Goal: Task Accomplishment & Management: Use online tool/utility

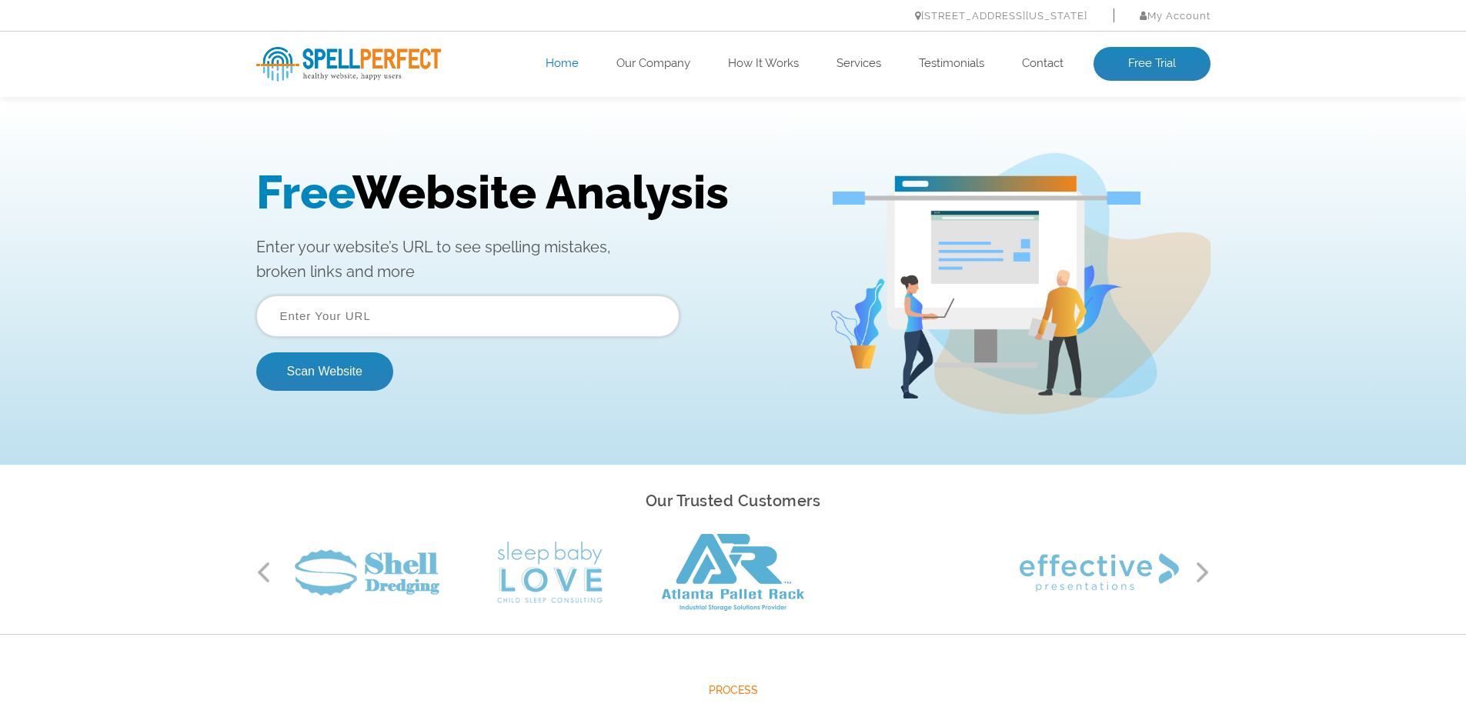
click at [349, 318] on input "text" at bounding box center [467, 316] width 423 height 42
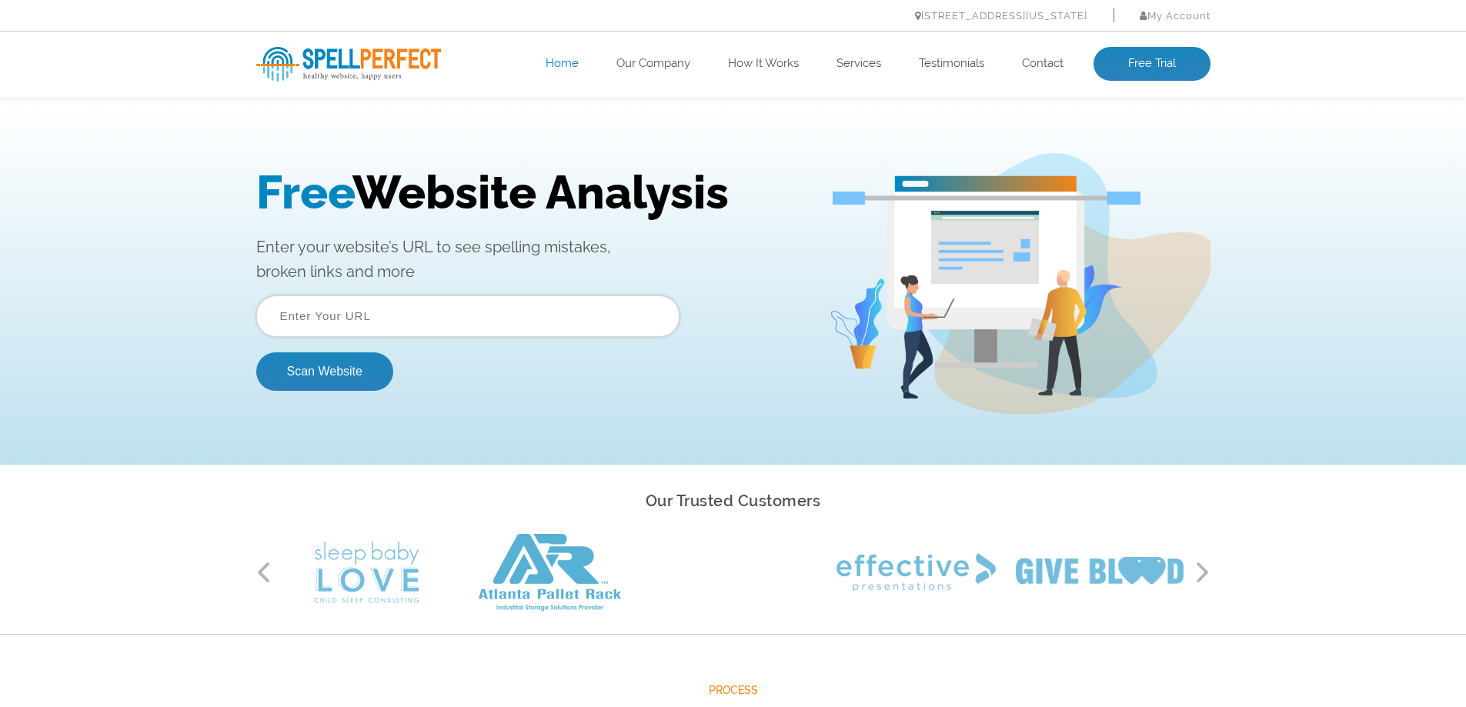
paste input "[URL][DOMAIN_NAME]"
type input "[URL][DOMAIN_NAME]"
click at [262, 376] on button "Scan Website" at bounding box center [324, 371] width 137 height 38
click at [279, 377] on button "Scan Website" at bounding box center [324, 371] width 137 height 38
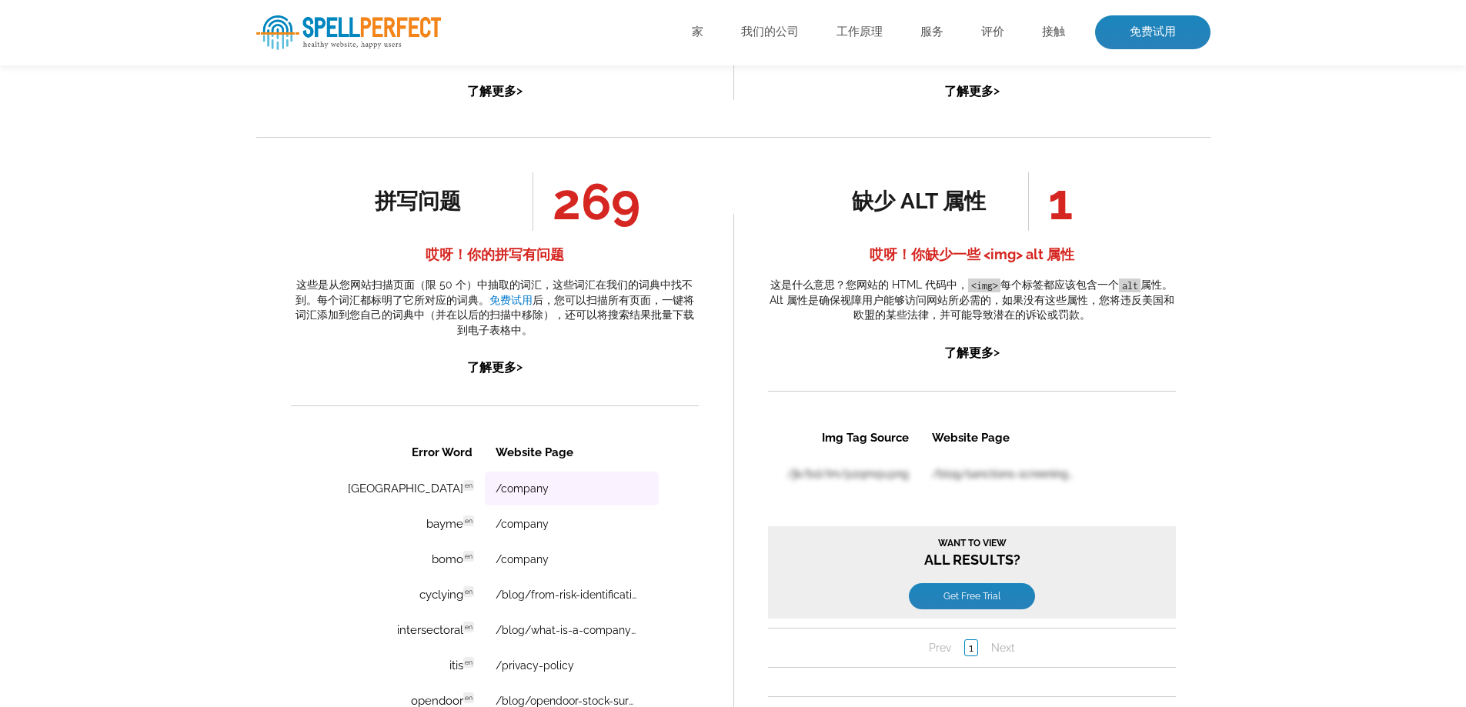
scroll to position [898, 0]
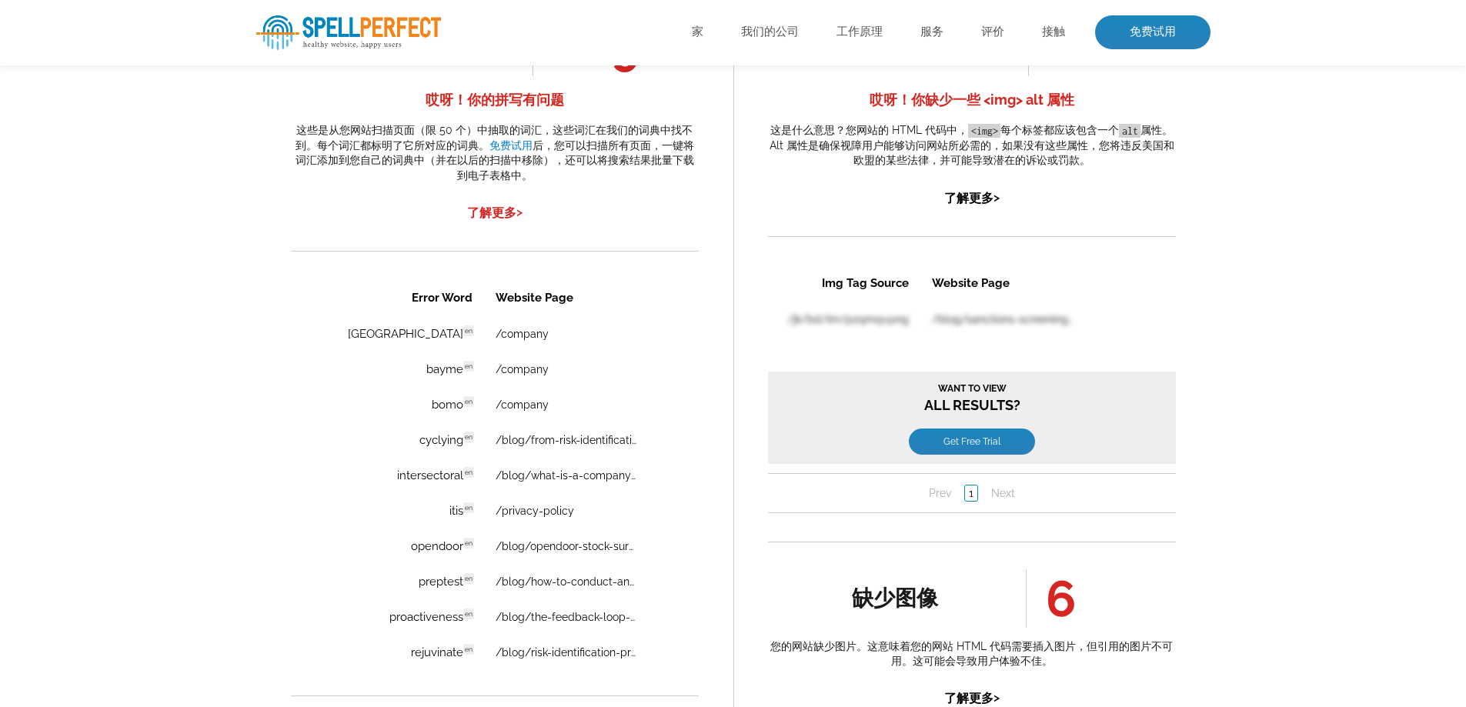
click at [485, 220] on font "了解更多" at bounding box center [491, 212] width 49 height 15
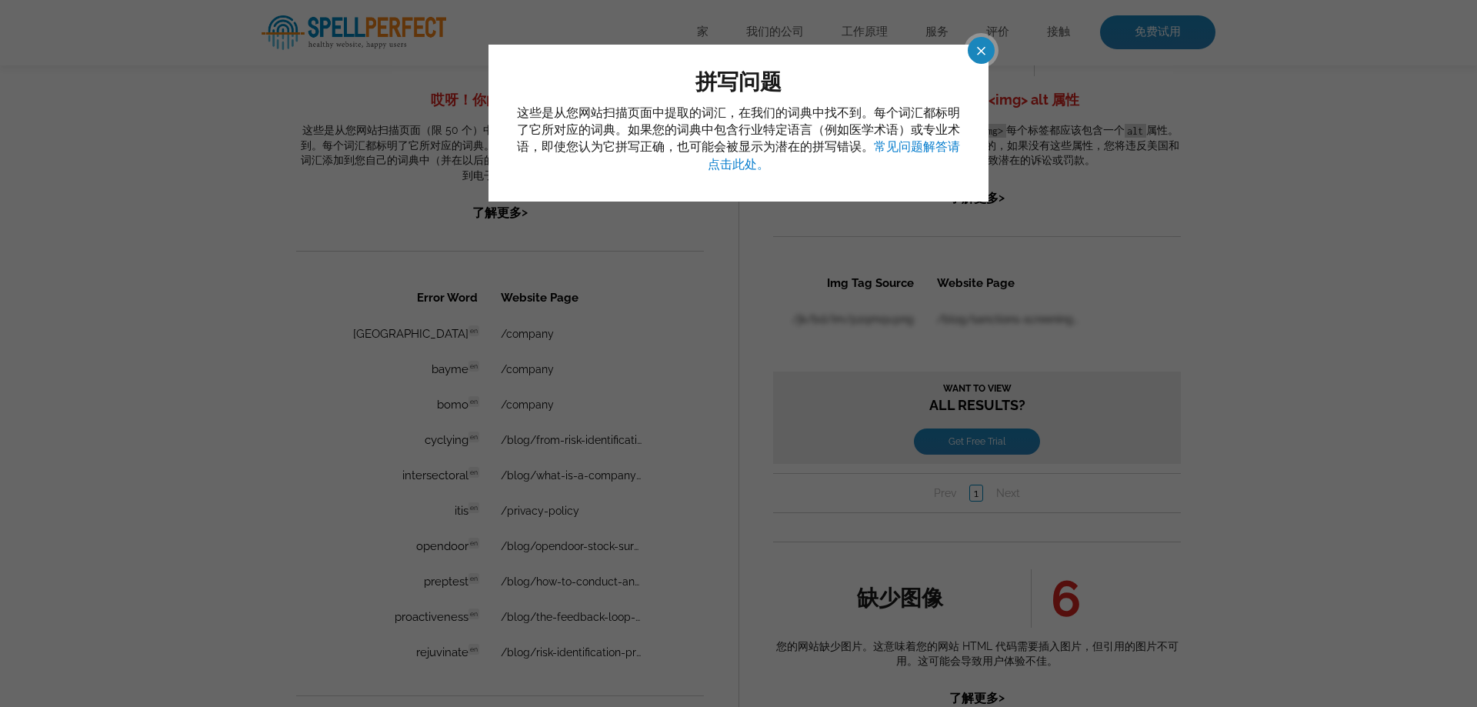
click at [980, 46] on span at bounding box center [967, 50] width 27 height 27
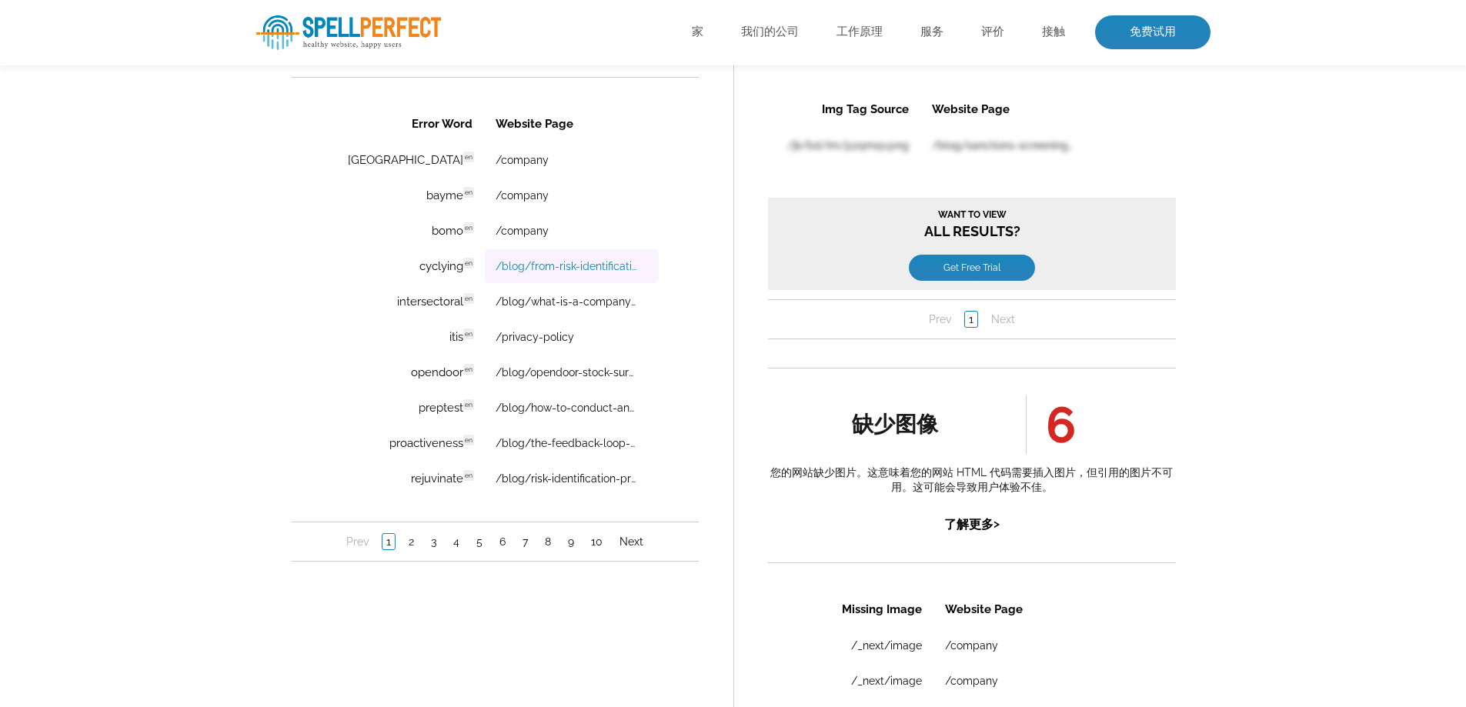
scroll to position [1026, 0]
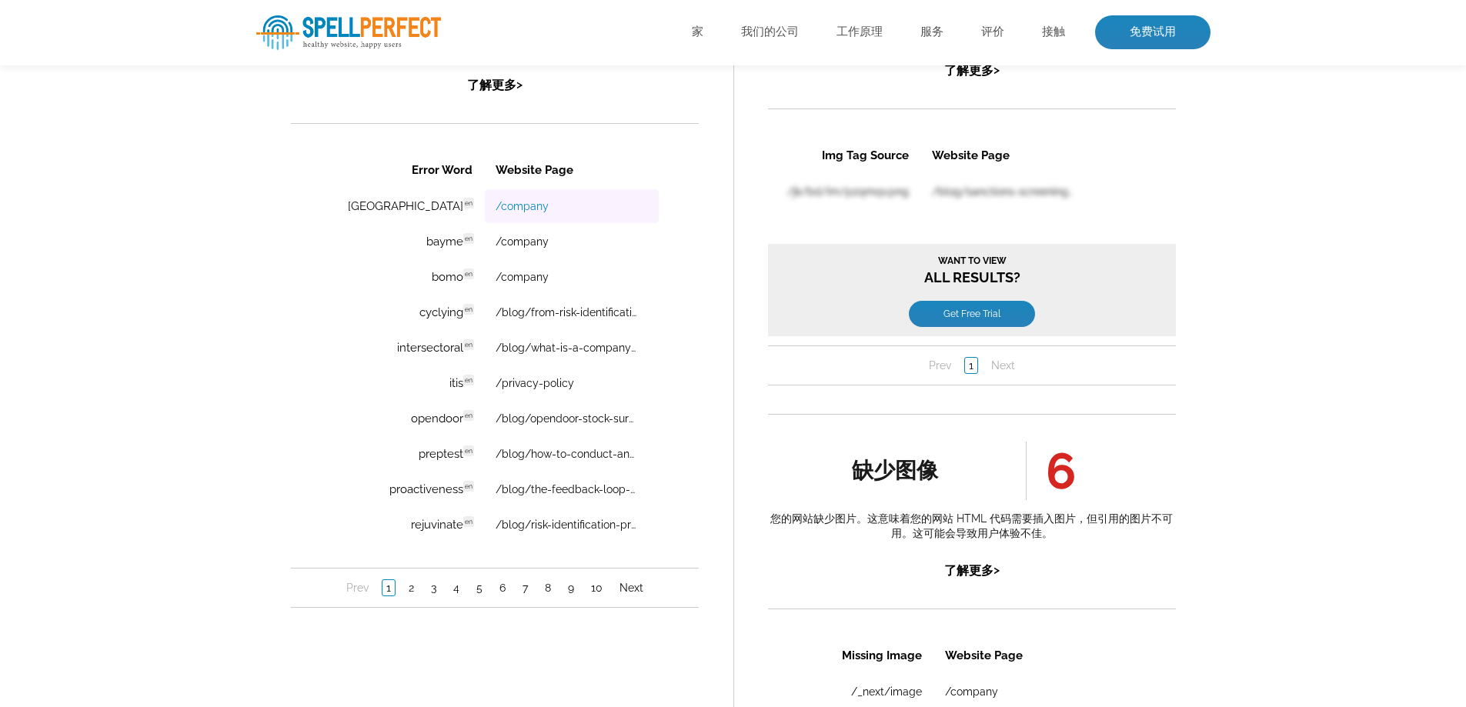
click at [503, 206] on link "/company" at bounding box center [521, 206] width 53 height 12
click at [506, 319] on link "/blog/from-risk-identification-to-mitigation-a-guide-for-risk-management-teams" at bounding box center [566, 312] width 142 height 12
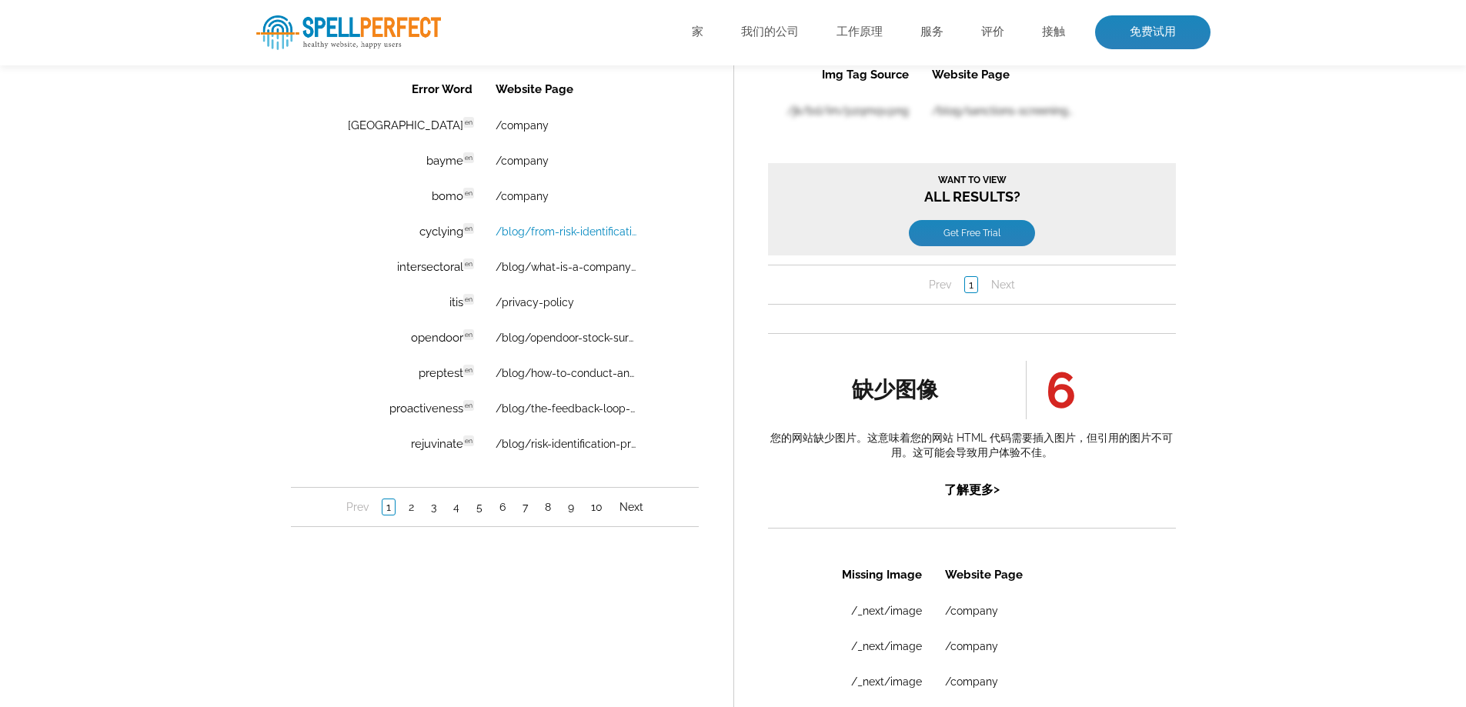
scroll to position [1154, 0]
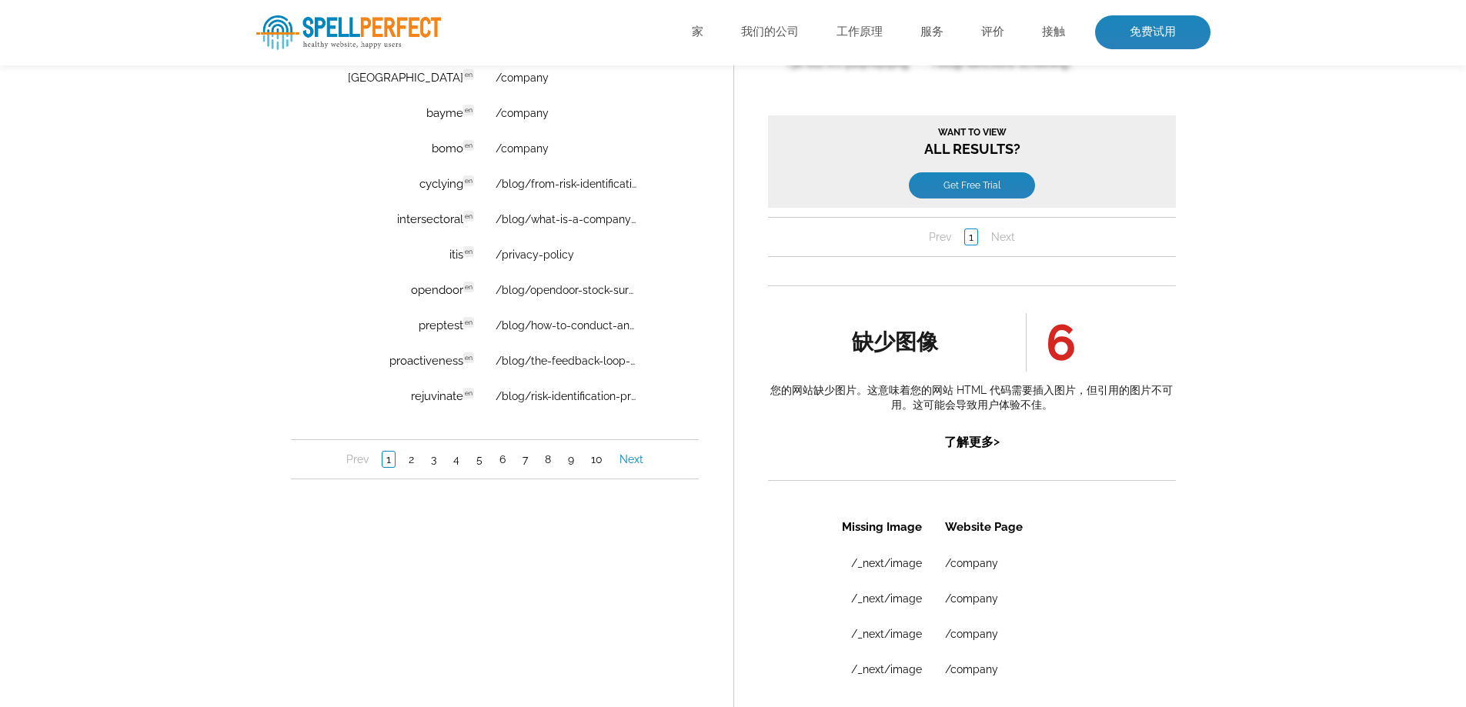
click at [629, 467] on link "Next" at bounding box center [631, 459] width 32 height 15
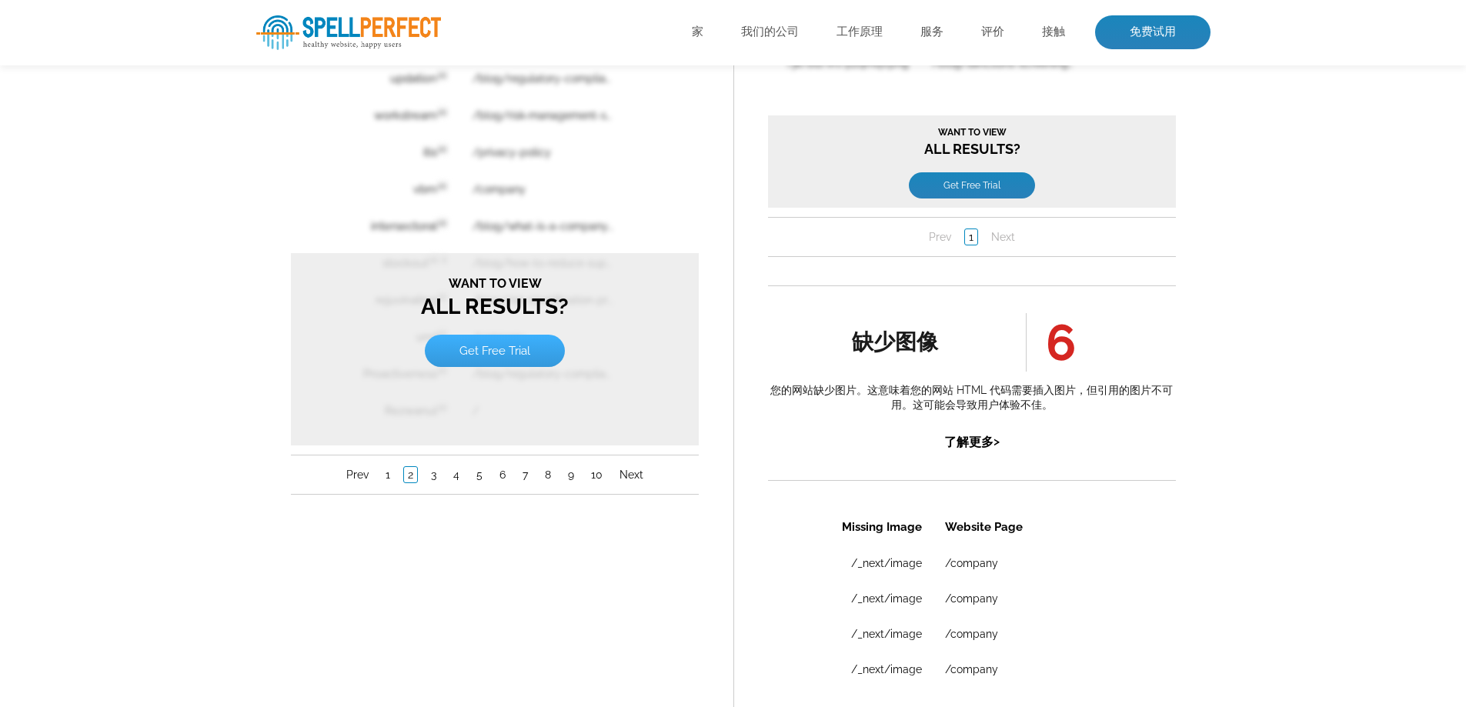
click at [517, 367] on link "Get Free Trial" at bounding box center [494, 351] width 140 height 32
